Goal: Task Accomplishment & Management: Use online tool/utility

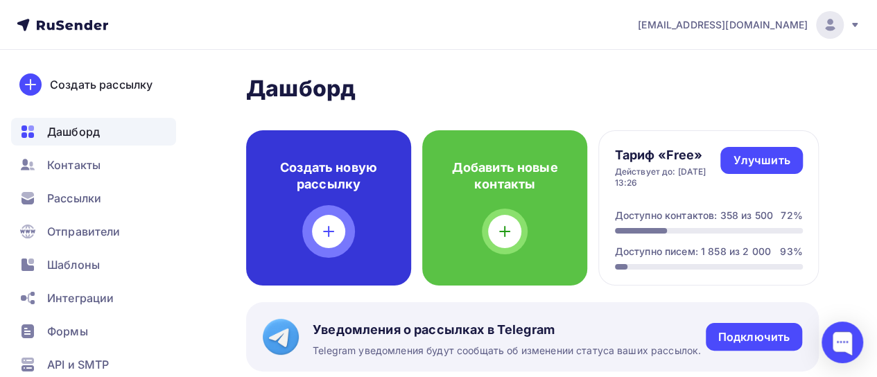
click at [325, 226] on icon at bounding box center [328, 231] width 17 height 17
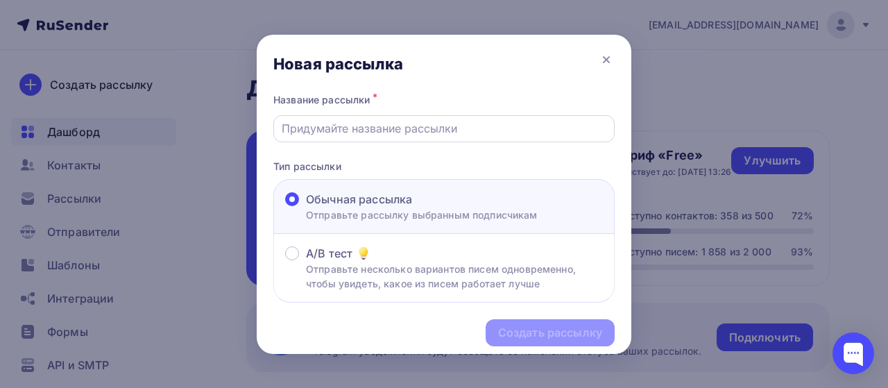
click at [363, 130] on input "text" at bounding box center [444, 128] width 325 height 17
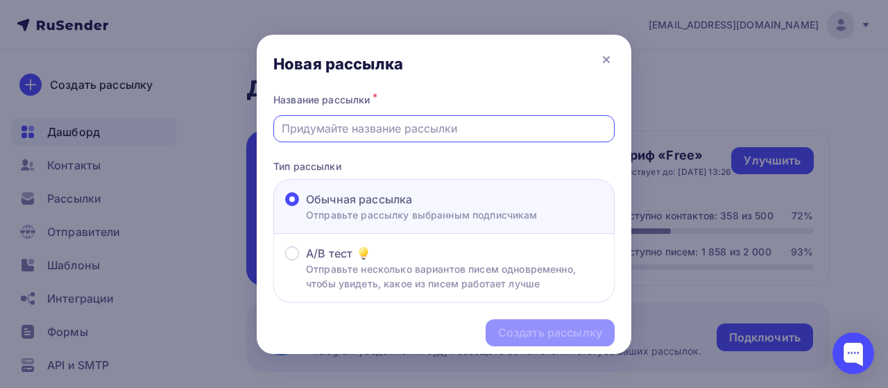
paste input "Департамент продуктов - NEWS 37 неделя [DEMOGRAPHIC_DATA]"
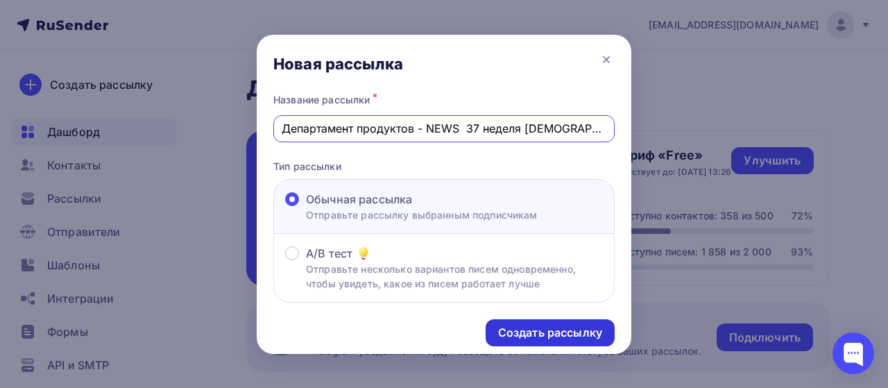
type input "Департамент продуктов - NEWS 37 неделя [DEMOGRAPHIC_DATA]"
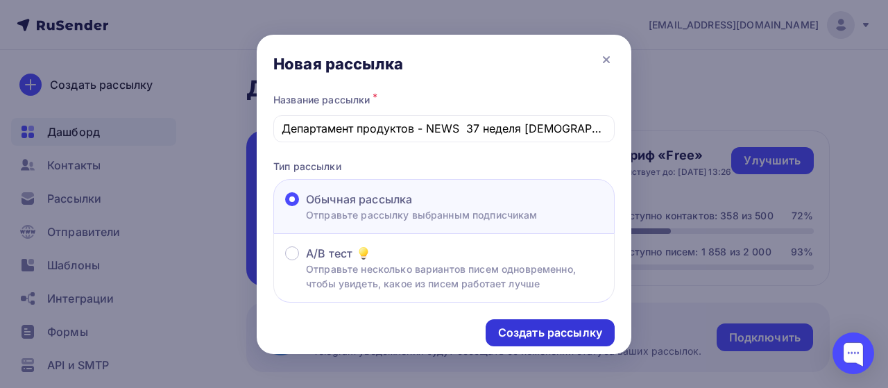
click at [542, 322] on div "Создать рассылку" at bounding box center [550, 333] width 104 height 16
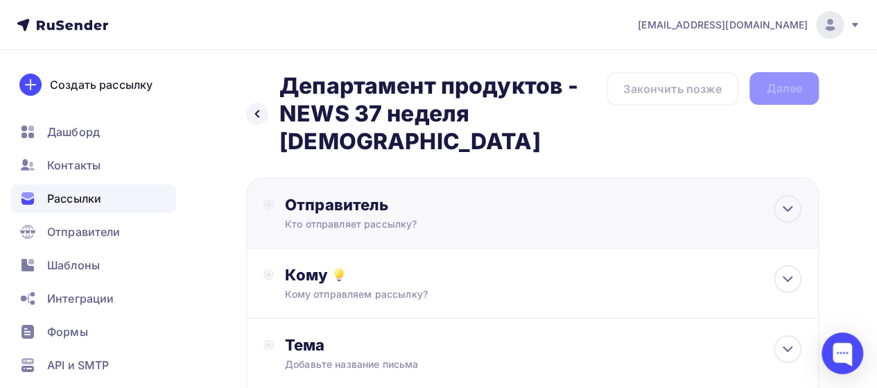
click at [381, 217] on div "Кто отправляет рассылку?" at bounding box center [420, 224] width 270 height 14
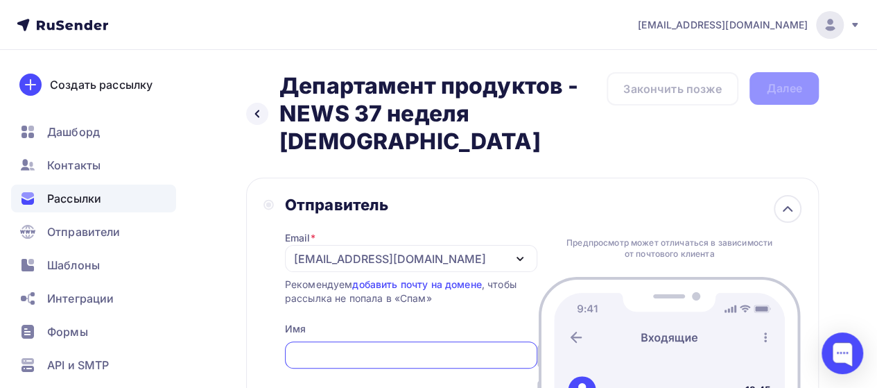
scroll to position [69, 0]
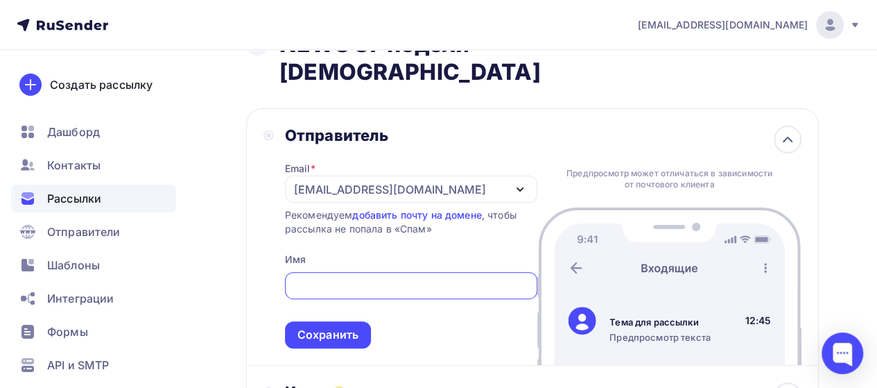
click at [422, 181] on div "[EMAIL_ADDRESS][DOMAIN_NAME]" at bounding box center [390, 189] width 192 height 17
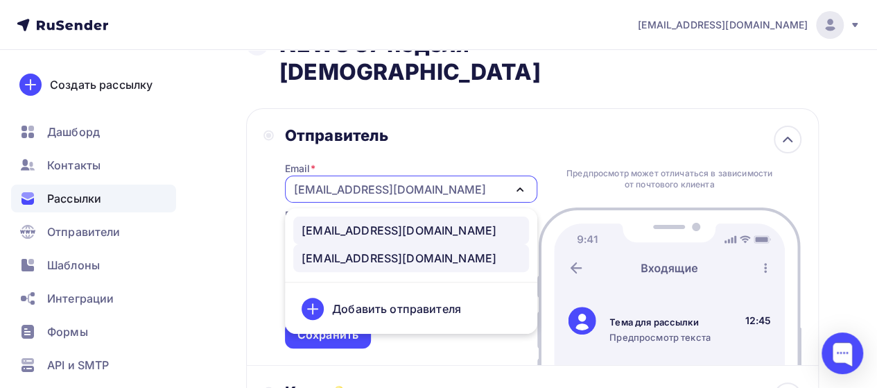
click at [428, 222] on div "[EMAIL_ADDRESS][DOMAIN_NAME]" at bounding box center [411, 230] width 219 height 17
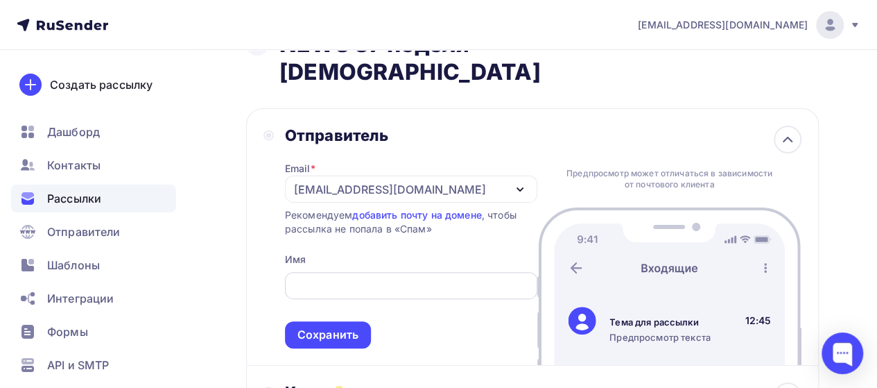
click at [345, 272] on div at bounding box center [411, 285] width 252 height 27
click at [345, 277] on input "text" at bounding box center [411, 285] width 236 height 17
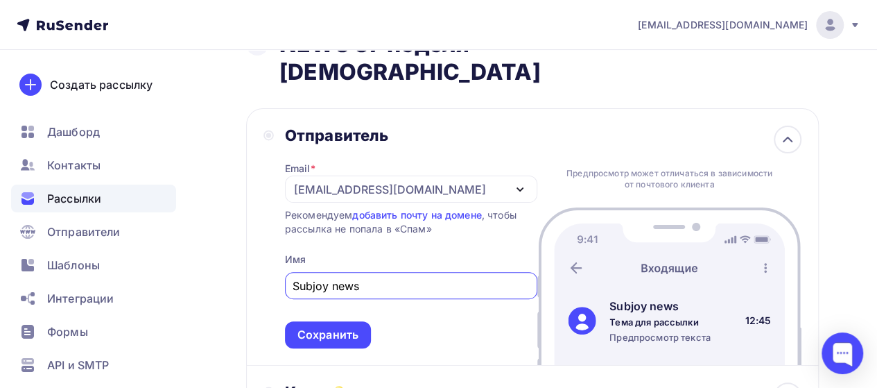
drag, startPoint x: 365, startPoint y: 253, endPoint x: 216, endPoint y: 245, distance: 150.0
click at [216, 245] on div "Назад Департамент продуктов - NEWS 37 неделя [DEMOGRAPHIC_DATA] Департамент про…" at bounding box center [438, 358] width 877 height 754
type input "Subjoy news"
click at [323, 322] on div "Сохранить" at bounding box center [327, 335] width 61 height 16
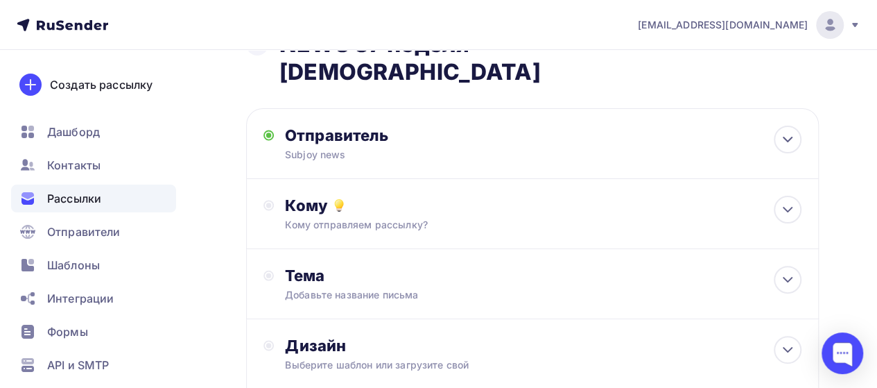
scroll to position [0, 0]
click at [294, 218] on div "Кому отправляем рассылку?" at bounding box center [517, 225] width 465 height 14
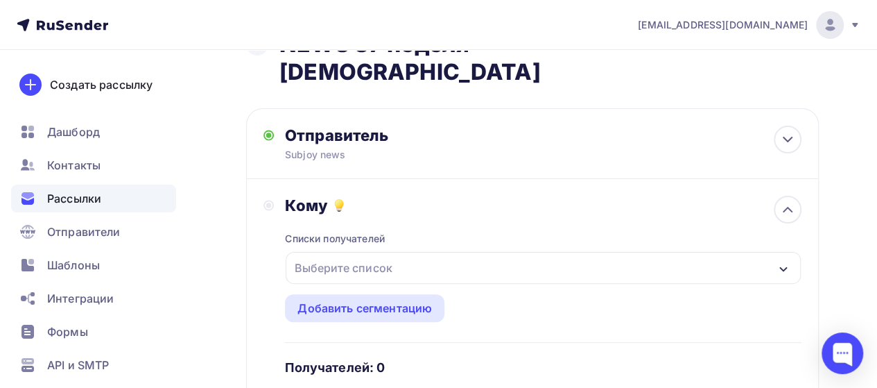
click at [333, 221] on div "Списки получателей Выберите список Все списки id Рассылка от 22.08 (203) #26152…" at bounding box center [543, 322] width 517 height 214
click at [334, 255] on div "Выберите список" at bounding box center [343, 267] width 108 height 25
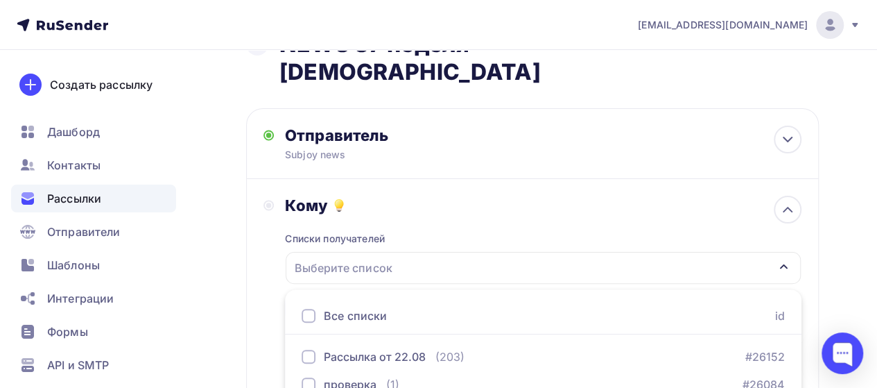
scroll to position [166, 0]
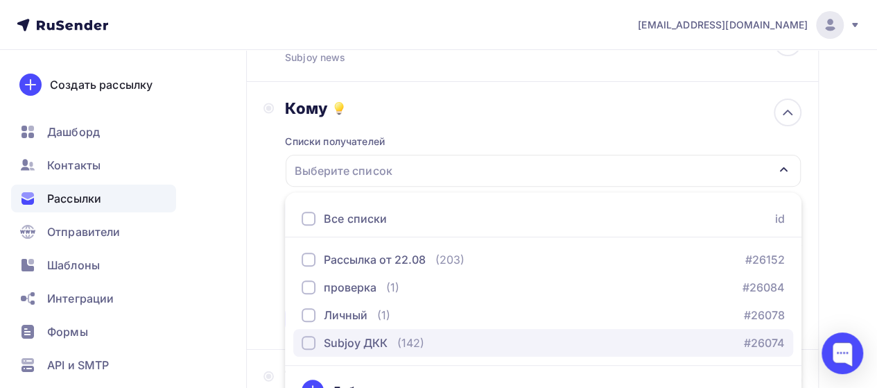
click at [356, 322] on div "Subjoy ДКК" at bounding box center [356, 342] width 64 height 17
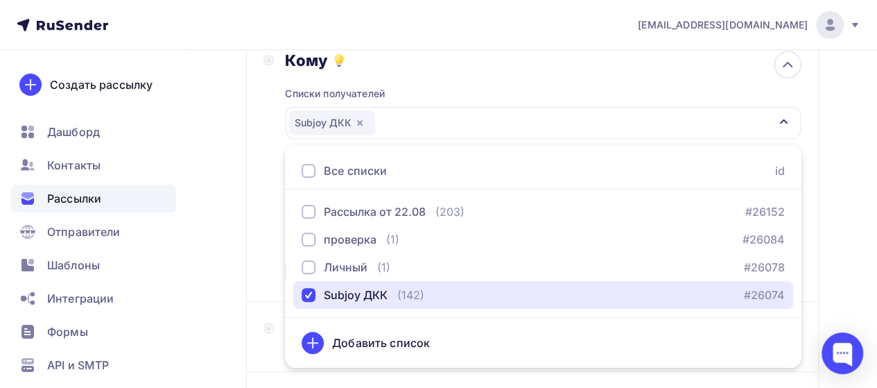
scroll to position [236, 0]
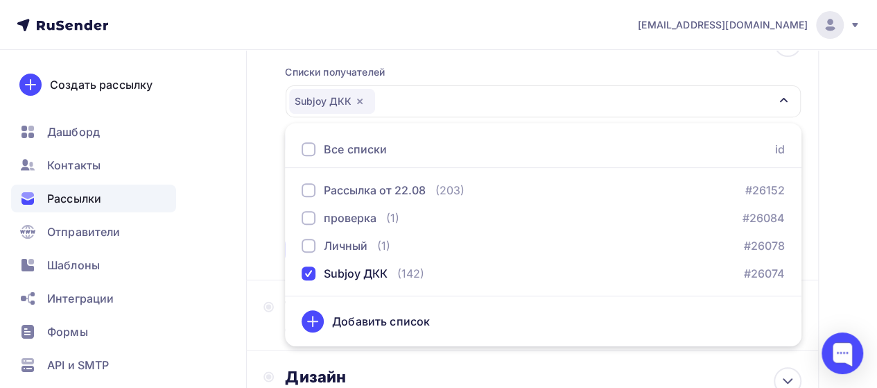
click at [580, 216] on div "Назад Департамент продуктов - NEWS 37 неделя [DEMOGRAPHIC_DATA] Департамент про…" at bounding box center [438, 196] width 877 height 765
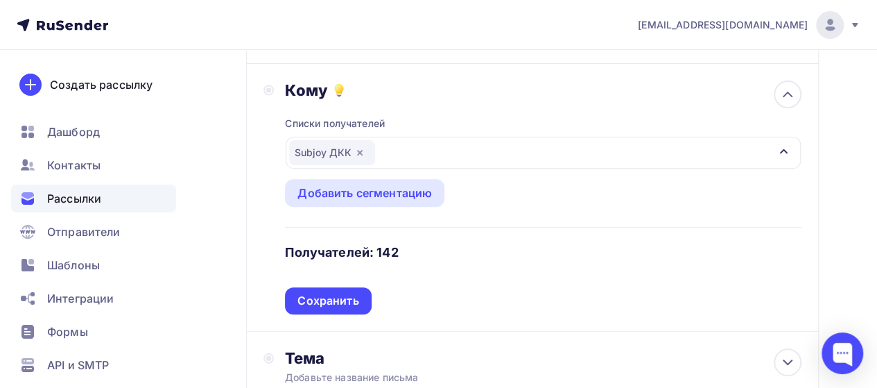
scroll to position [166, 0]
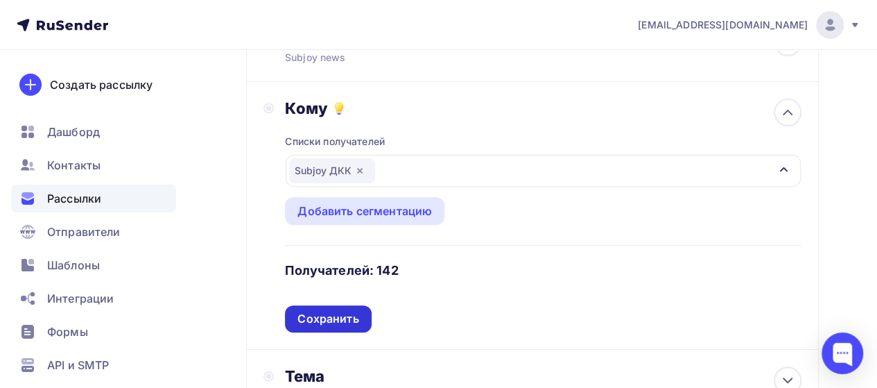
click at [334, 311] on div "Сохранить" at bounding box center [327, 319] width 61 height 16
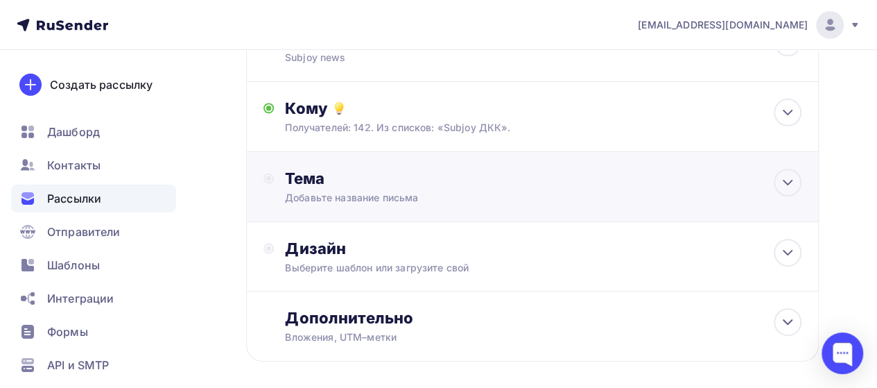
click at [371, 169] on div "Тема" at bounding box center [422, 178] width 274 height 19
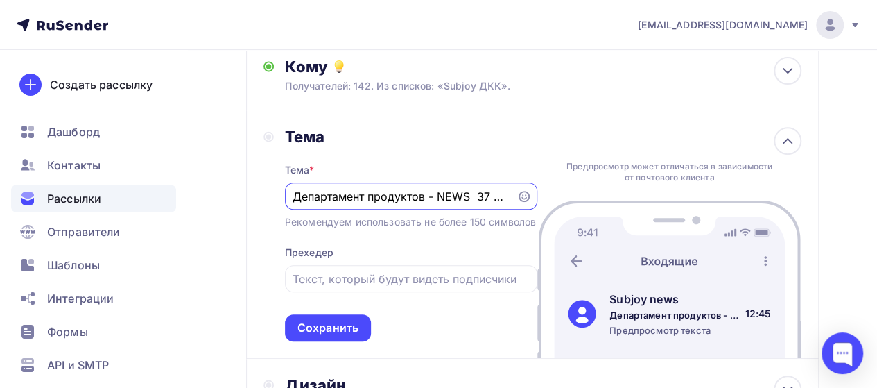
scroll to position [236, 0]
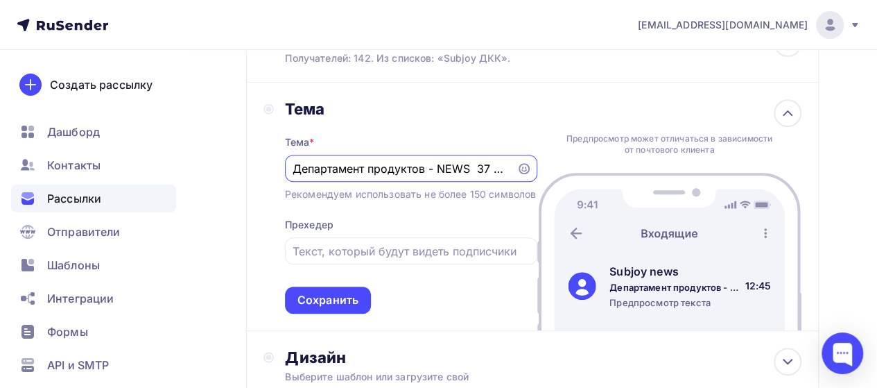
type input "Департамент продуктов - NEWS 37 неделя [DEMOGRAPHIC_DATA]"
click at [413, 243] on input "text" at bounding box center [411, 251] width 236 height 17
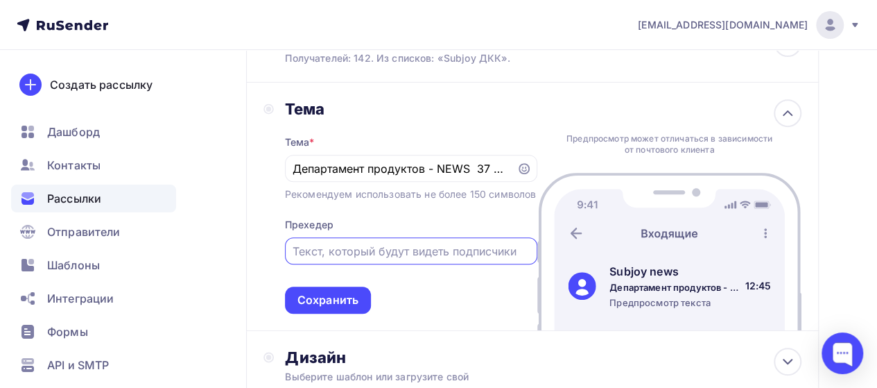
paste input "Уважаемые франчайзи,"
type input "Уважаемые франчайзи,"
click at [236, 221] on div "Назад Департамент продуктов - NEWS 37 неделя [DEMOGRAPHIC_DATA] Департамент про…" at bounding box center [438, 186] width 877 height 745
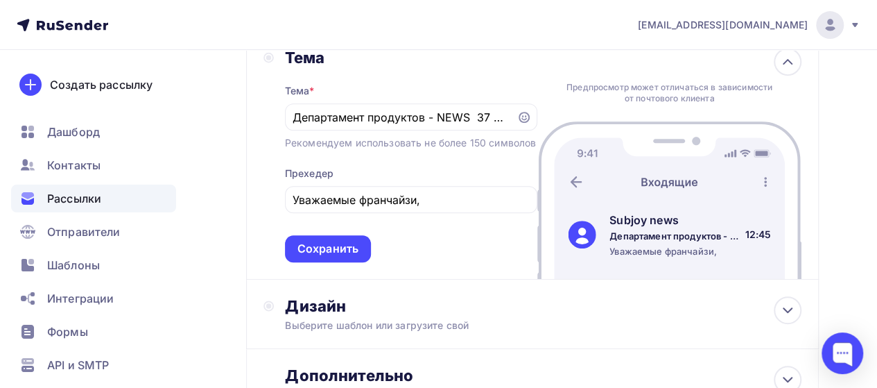
scroll to position [305, 0]
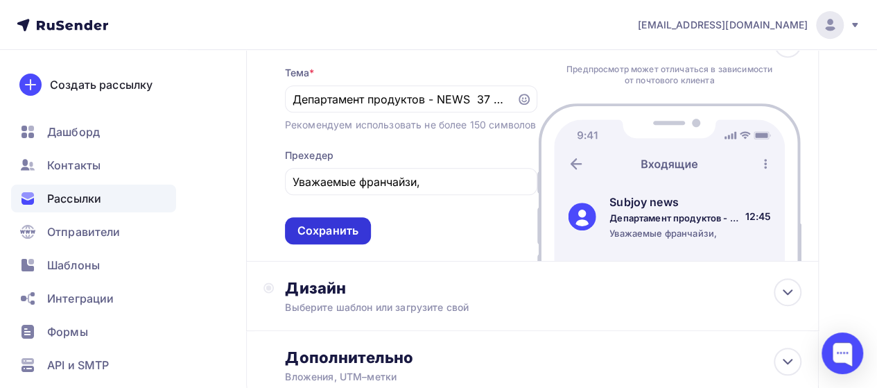
click at [361, 217] on div "Сохранить" at bounding box center [328, 230] width 86 height 27
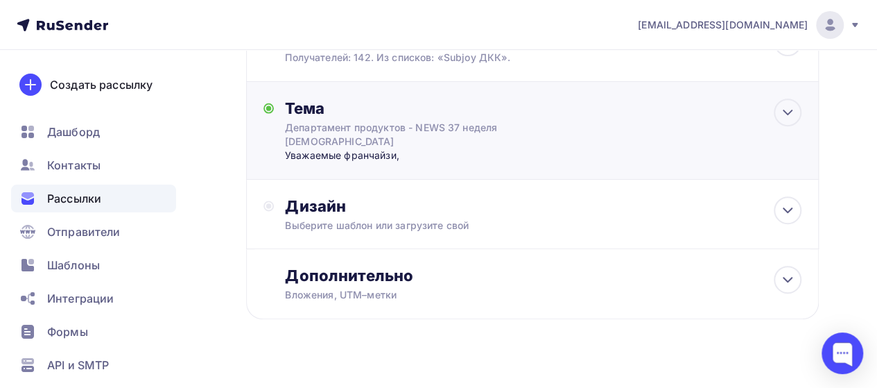
scroll to position [216, 0]
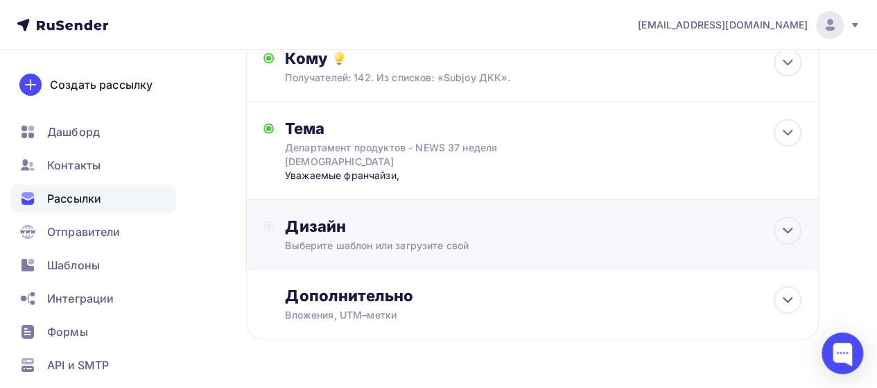
click at [392, 239] on div "Выберите шаблон или загрузите свой" at bounding box center [517, 246] width 465 height 14
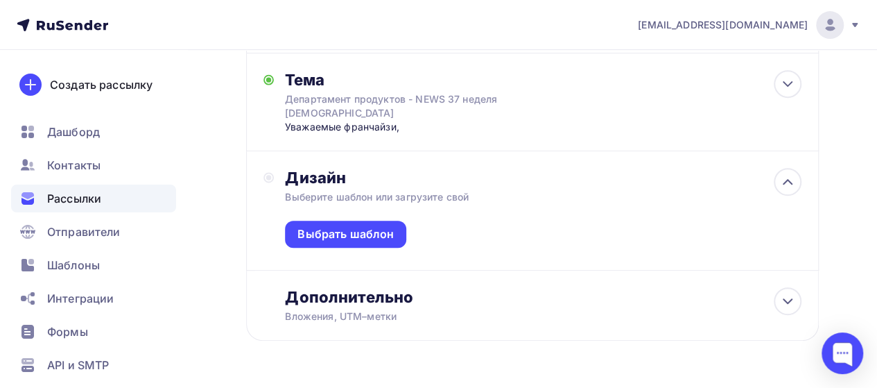
scroll to position [266, 0]
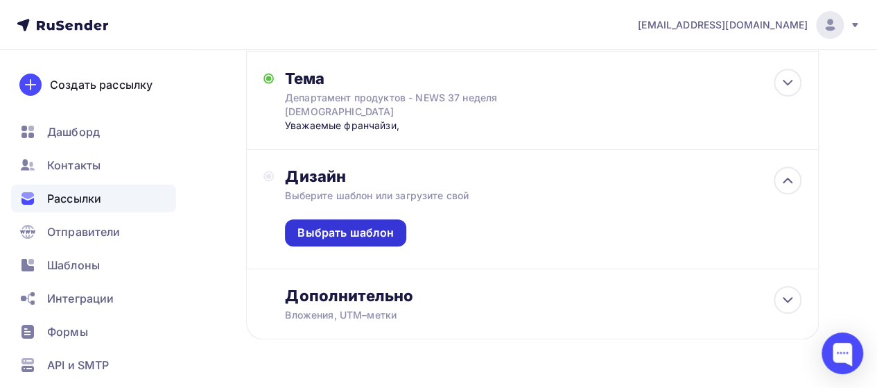
click at [338, 225] on div "Выбрать шаблон" at bounding box center [345, 233] width 96 height 16
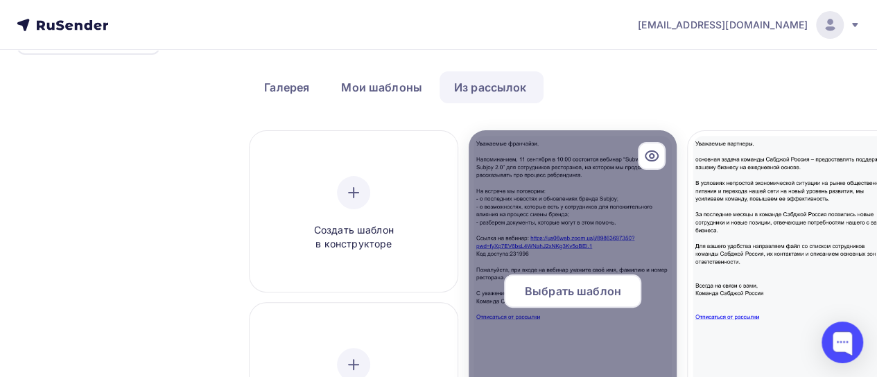
scroll to position [69, 0]
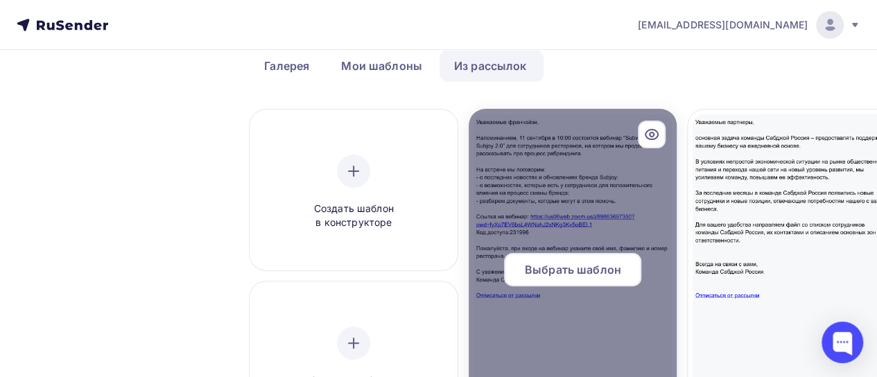
click at [580, 268] on span "Выбрать шаблон" at bounding box center [573, 269] width 96 height 17
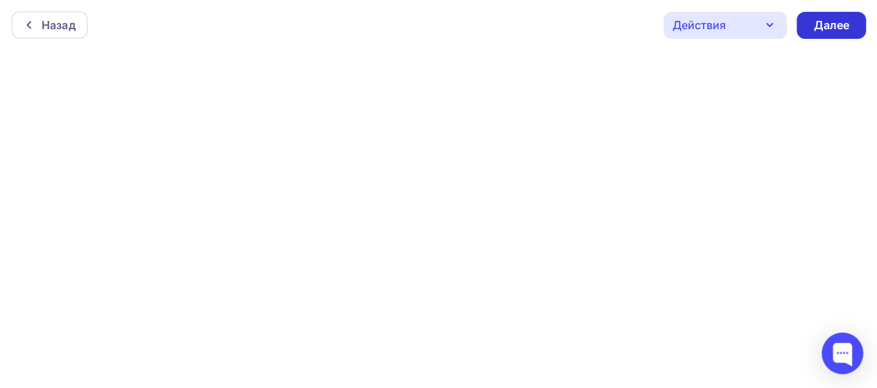
click at [580, 21] on div "Далее" at bounding box center [831, 25] width 36 height 16
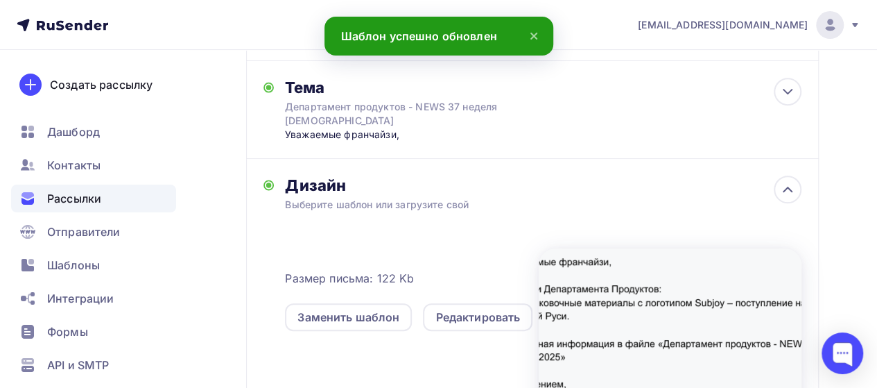
scroll to position [277, 0]
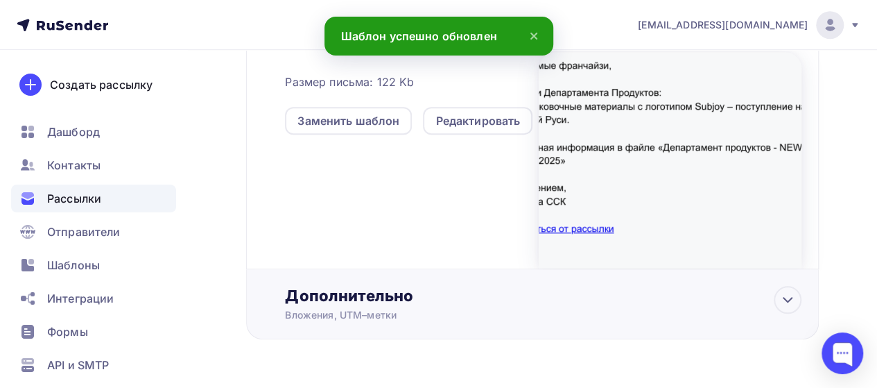
click at [338, 308] on div "Вложения, UTM–метки" at bounding box center [517, 315] width 465 height 14
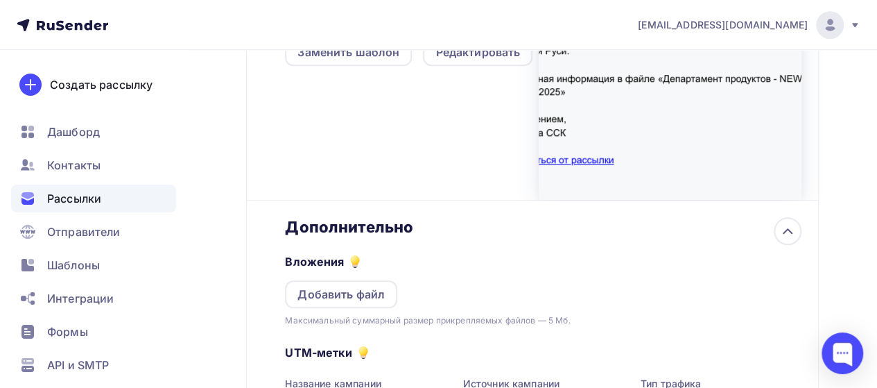
scroll to position [591, 0]
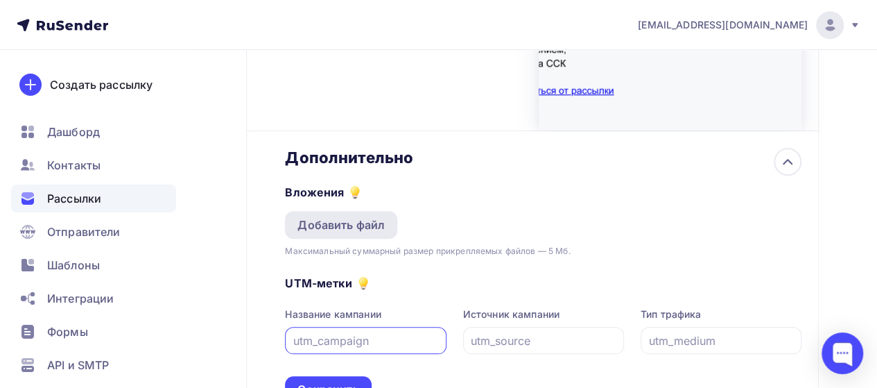
click at [365, 216] on div "Добавить файл" at bounding box center [340, 224] width 87 height 17
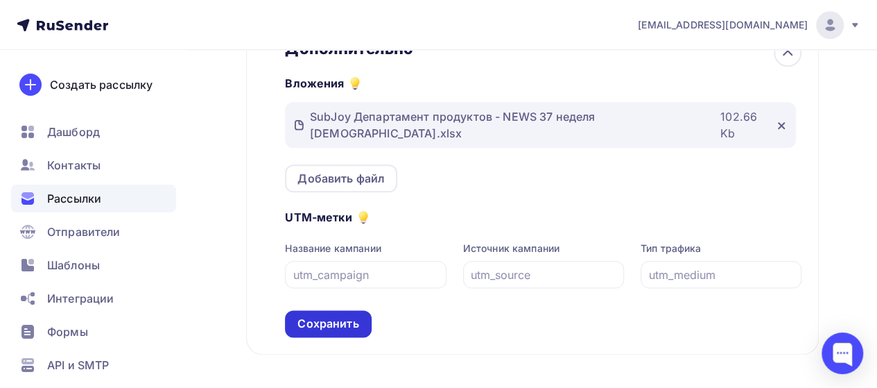
click at [326, 316] on div "Сохранить" at bounding box center [327, 324] width 61 height 16
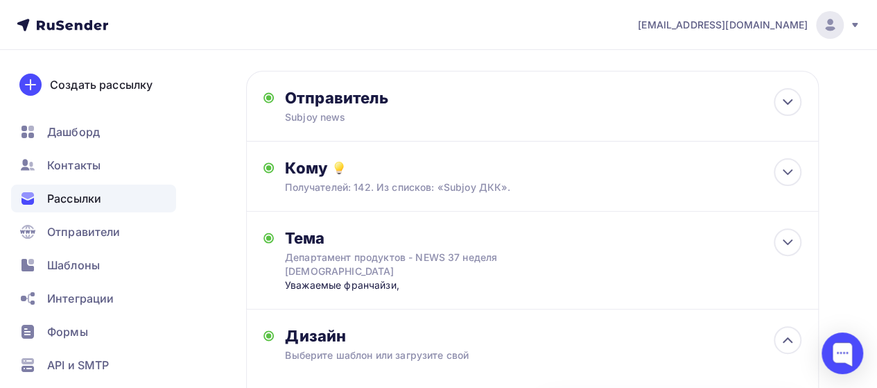
scroll to position [0, 0]
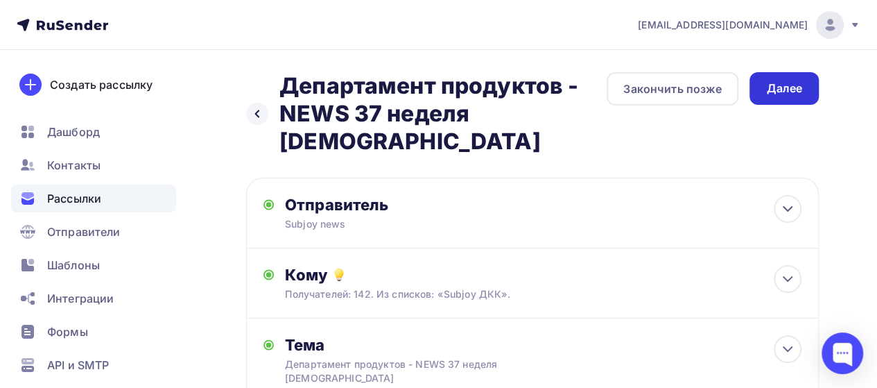
click at [580, 89] on div "Далее" at bounding box center [784, 88] width 36 height 16
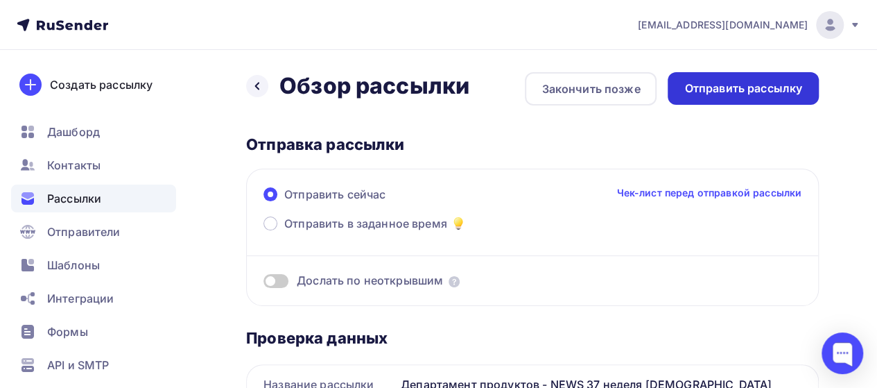
click at [580, 86] on div "Отправить рассылку" at bounding box center [743, 88] width 118 height 16
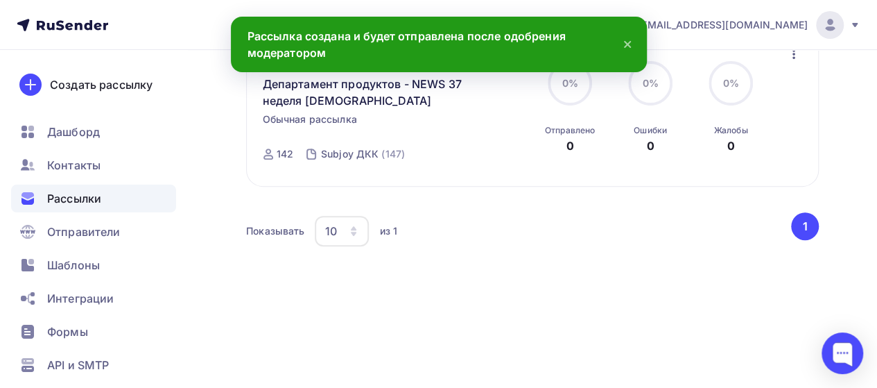
scroll to position [116, 0]
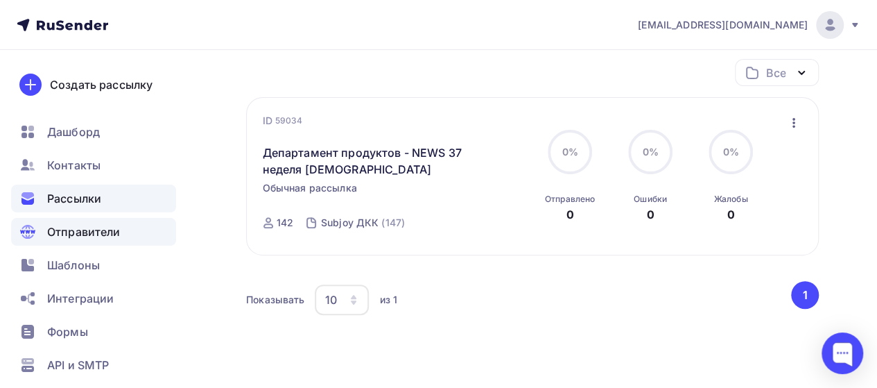
click at [88, 235] on span "Отправители" at bounding box center [84, 231] width 74 height 17
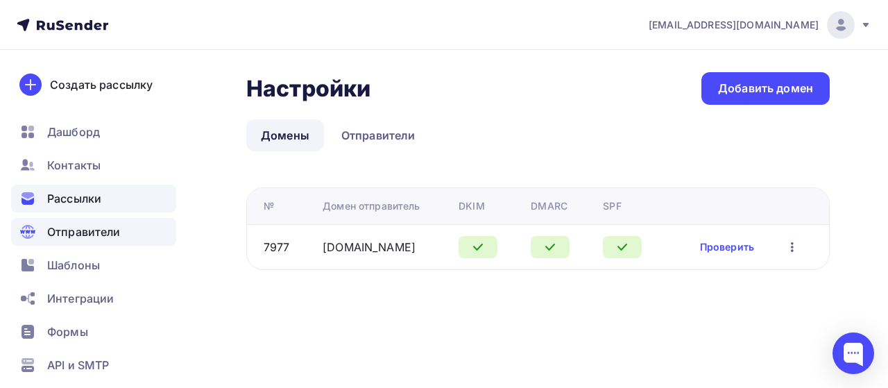
click at [73, 195] on span "Рассылки" at bounding box center [74, 198] width 54 height 17
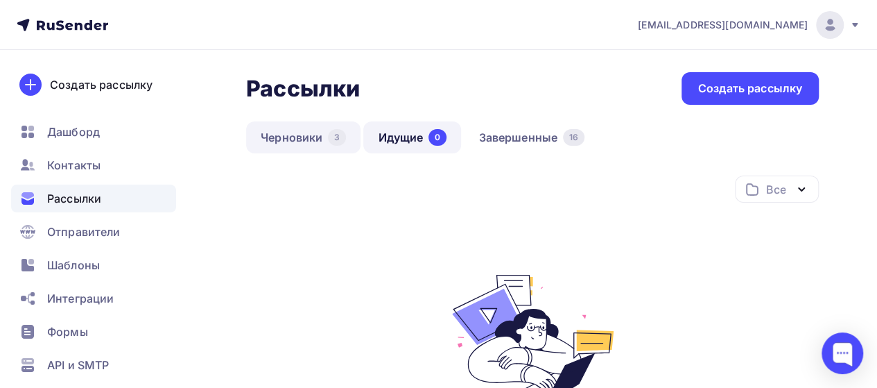
click at [283, 137] on link "Черновики 3" at bounding box center [303, 137] width 114 height 32
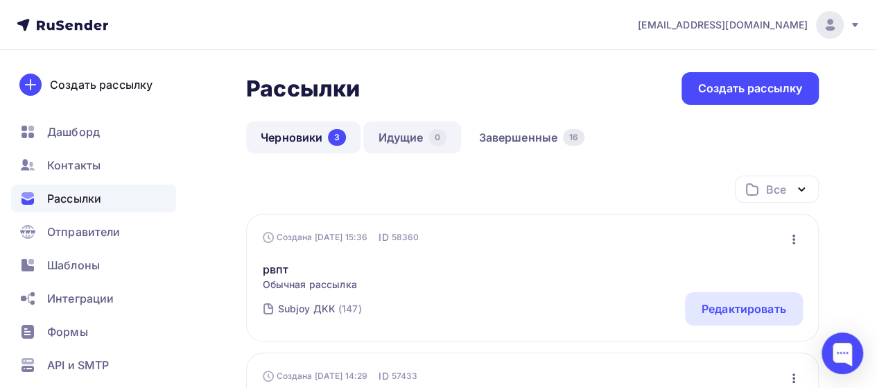
click at [383, 141] on link "Идущие 0" at bounding box center [412, 137] width 98 height 32
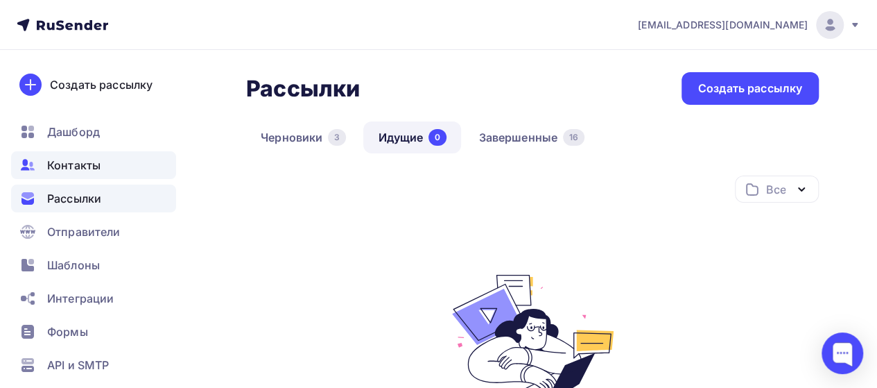
click at [80, 169] on span "Контакты" at bounding box center [73, 165] width 53 height 17
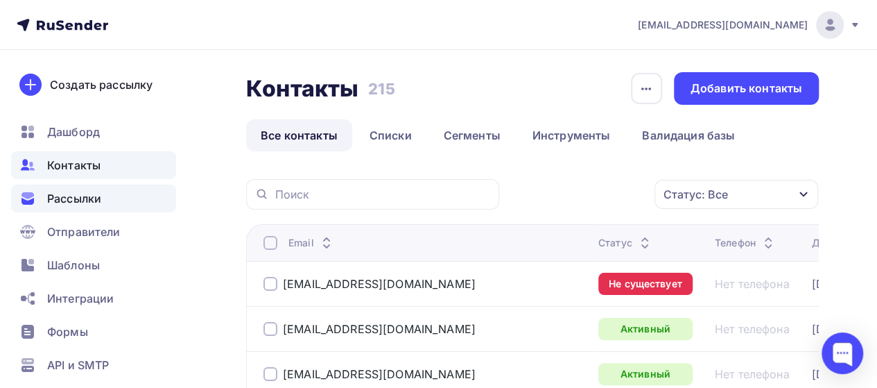
click at [89, 199] on span "Рассылки" at bounding box center [74, 198] width 54 height 17
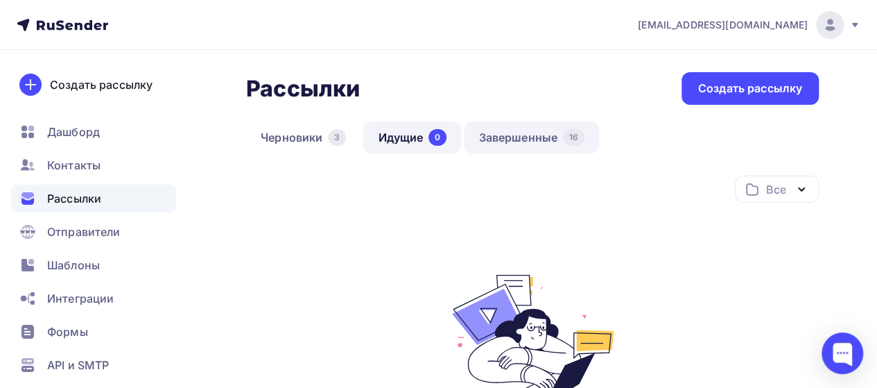
click at [480, 132] on link "Завершенные 16" at bounding box center [531, 137] width 135 height 32
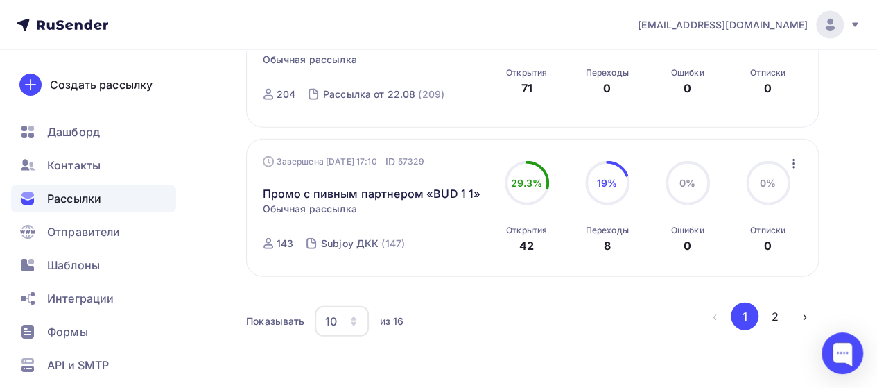
scroll to position [1595, 0]
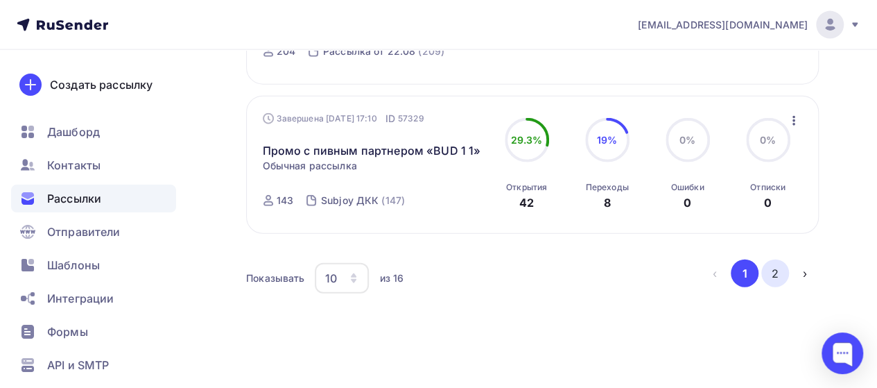
click at [580, 277] on button "2" at bounding box center [775, 273] width 28 height 28
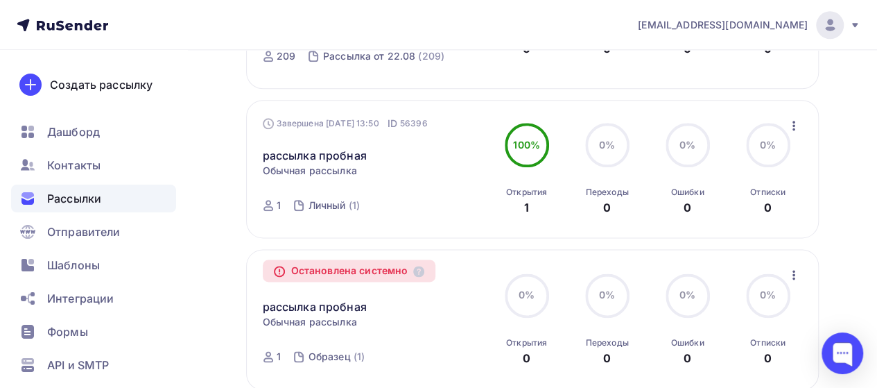
scroll to position [693, 0]
